Goal: Task Accomplishment & Management: Manage account settings

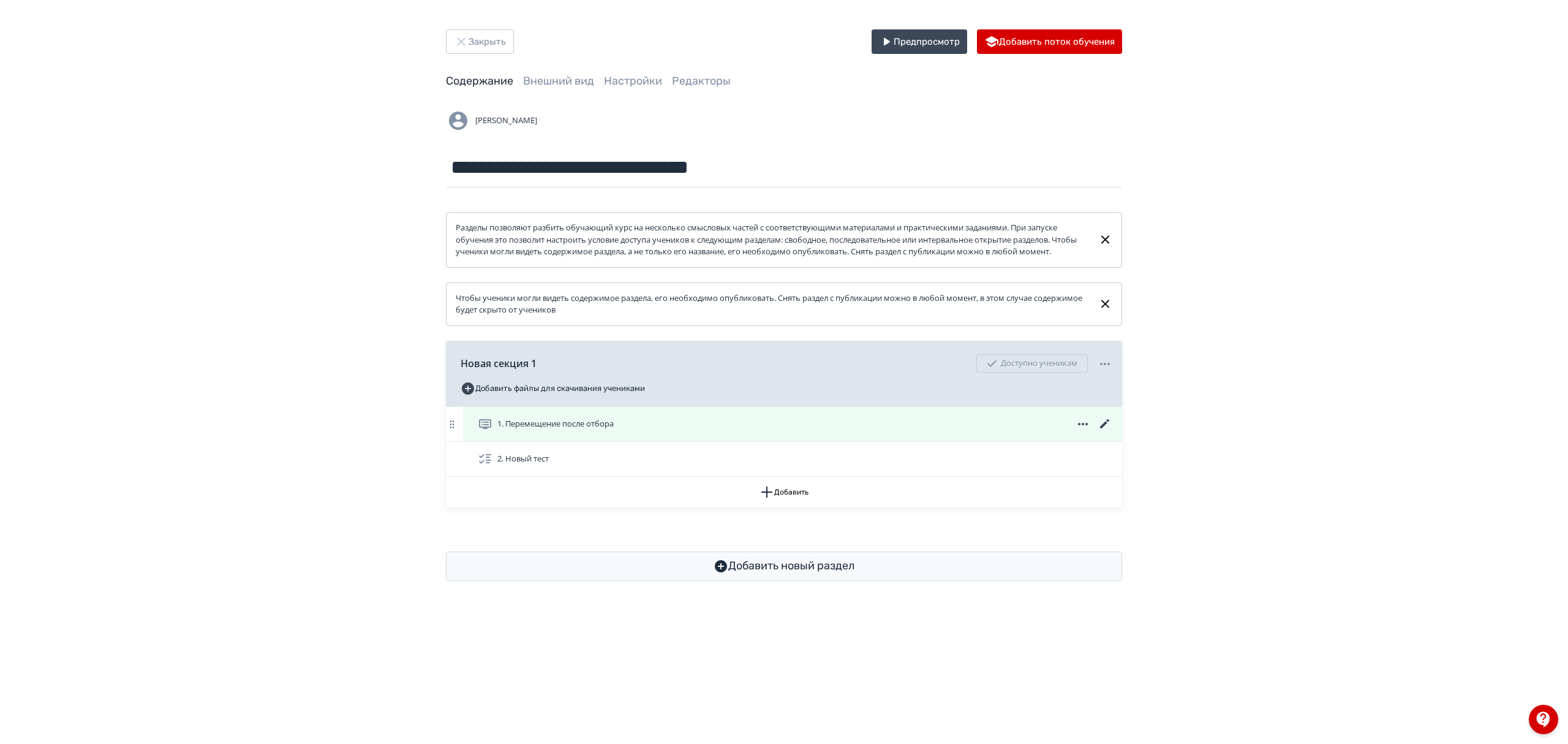
click at [1101, 431] on icon at bounding box center [1105, 424] width 15 height 15
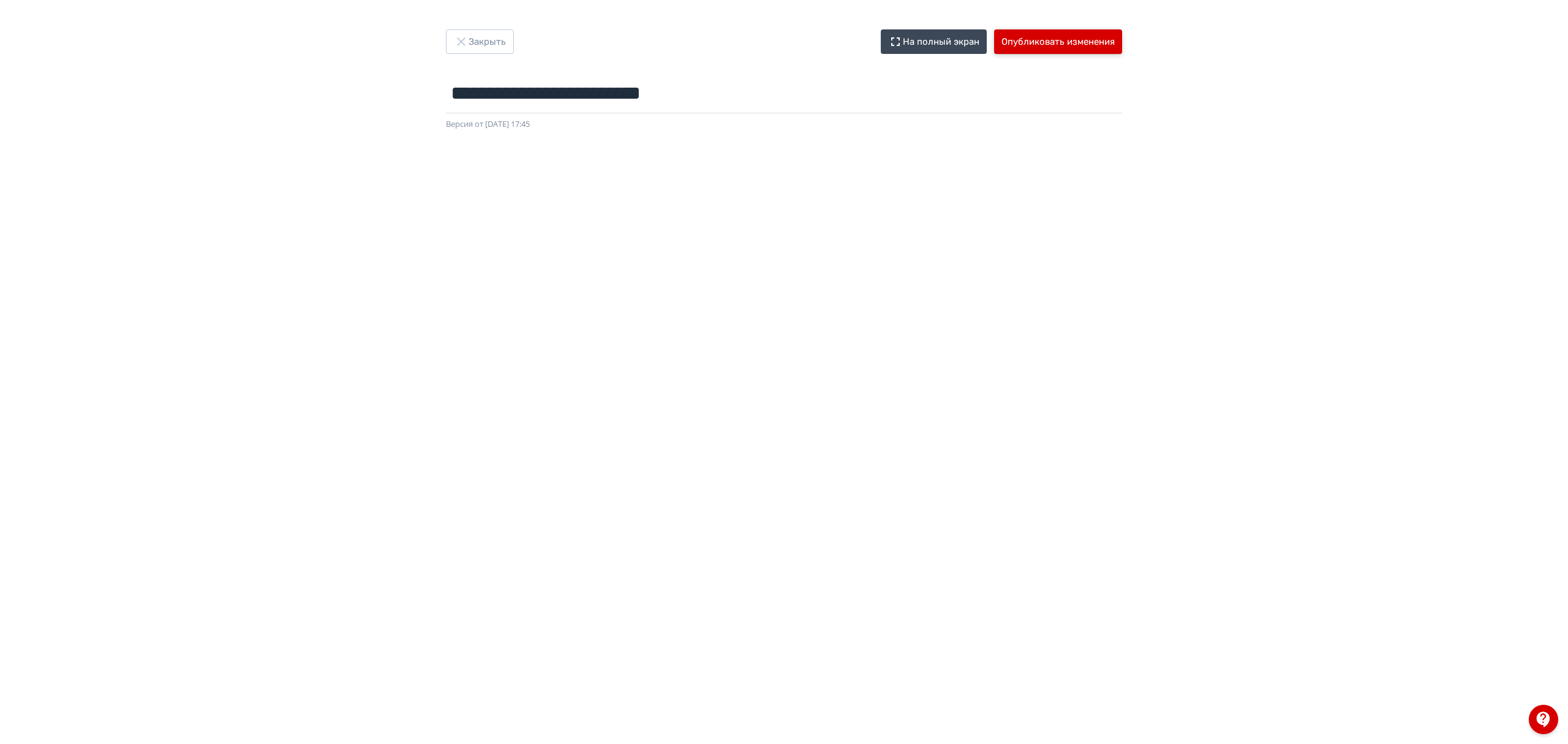
click at [1040, 35] on button "Опубликовать изменения" at bounding box center [1058, 41] width 128 height 25
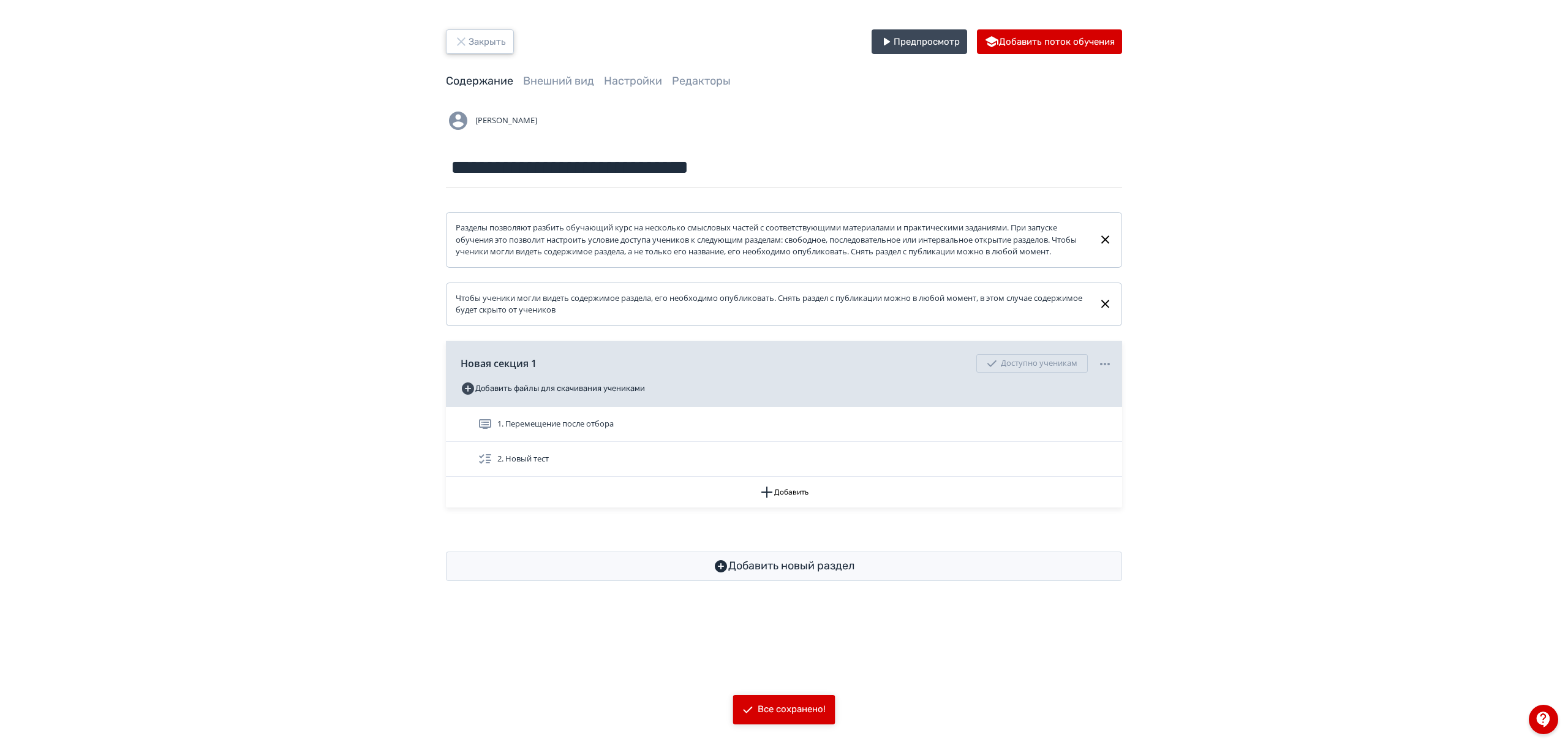
click at [473, 35] on button "Закрыть" at bounding box center [480, 41] width 68 height 25
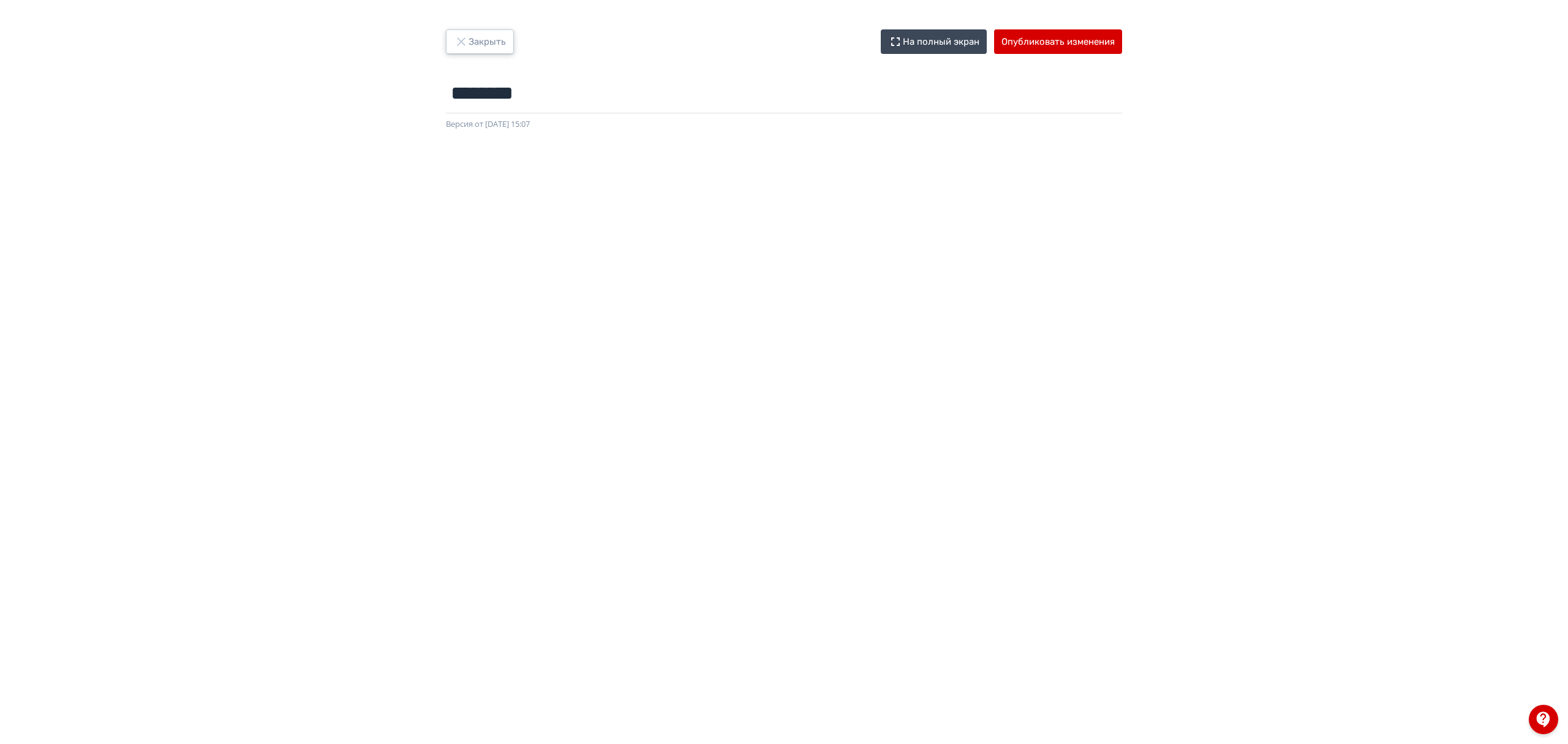
click at [506, 34] on button "Закрыть" at bounding box center [480, 41] width 68 height 25
